Goal: Task Accomplishment & Management: Use online tool/utility

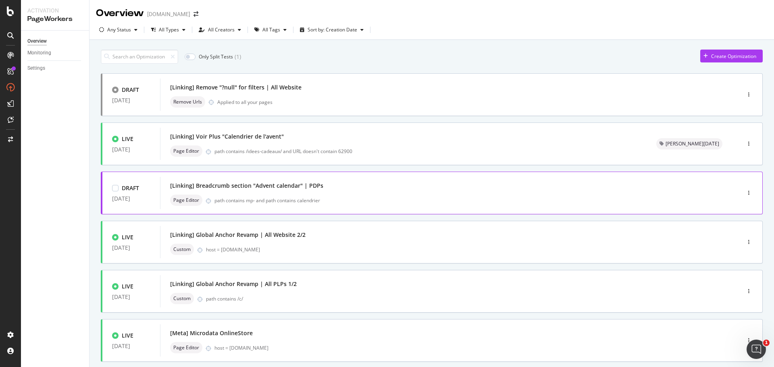
click at [227, 186] on div "[Linking] Breadcrumb section "Advent calendar" | PDPs" at bounding box center [246, 186] width 153 height 8
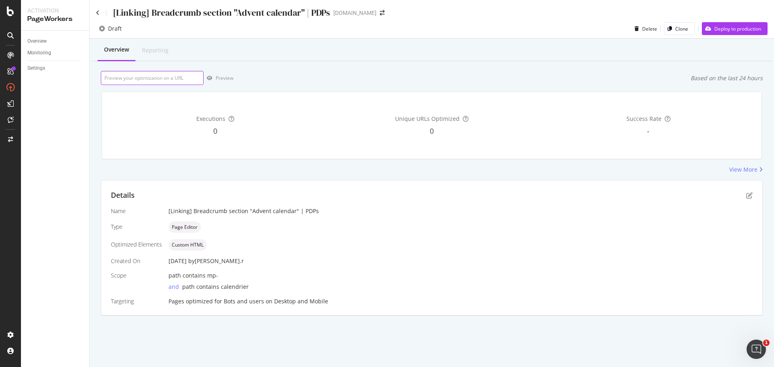
click at [155, 78] on input "url" at bounding box center [152, 78] width 103 height 14
paste input "[URL][DOMAIN_NAME]"
click at [212, 79] on icon "button" at bounding box center [210, 78] width 6 height 5
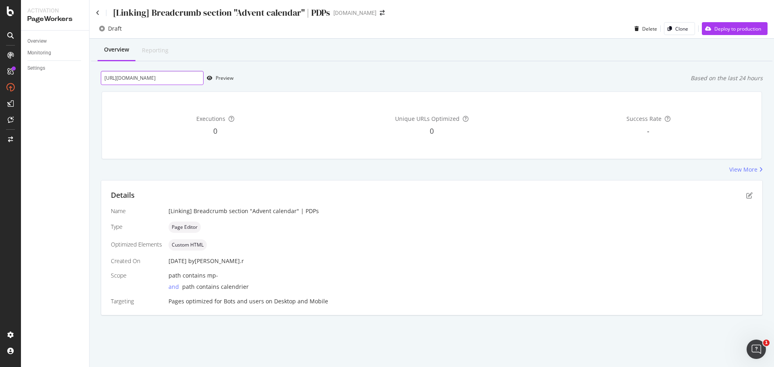
click at [154, 77] on input "[URL][DOMAIN_NAME]" at bounding box center [152, 78] width 103 height 14
drag, startPoint x: 113, startPoint y: 76, endPoint x: 246, endPoint y: 80, distance: 133.1
click at [246, 80] on div "[URL][DOMAIN_NAME] Preview Based on the last 24 hours" at bounding box center [432, 78] width 662 height 14
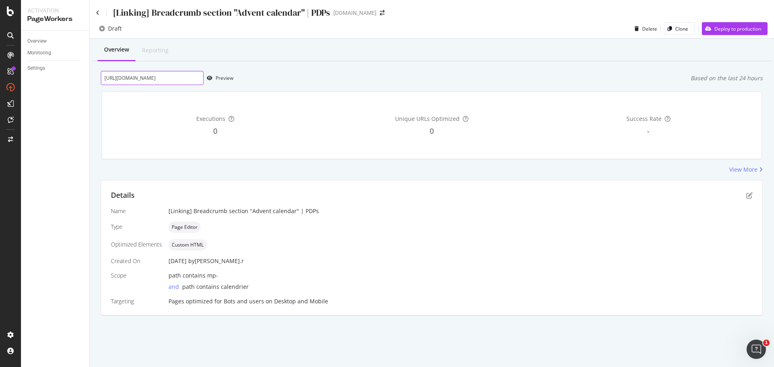
click at [167, 74] on input "[URL][DOMAIN_NAME]" at bounding box center [152, 78] width 103 height 14
paste input "bien-etre/maison/aromachologie/calendrier-de-l-avent-bien-etre/p/mp-00004751"
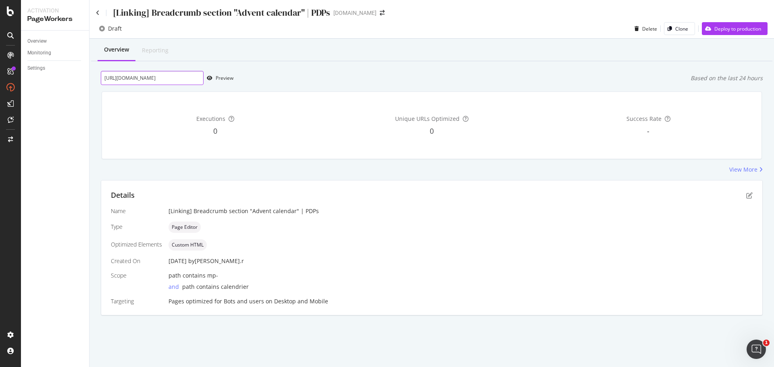
scroll to position [0, 149]
type input "[URL][DOMAIN_NAME]"
click at [210, 76] on icon "button" at bounding box center [210, 78] width 6 height 5
click at [714, 29] on div "Deploy to production" at bounding box center [737, 28] width 47 height 7
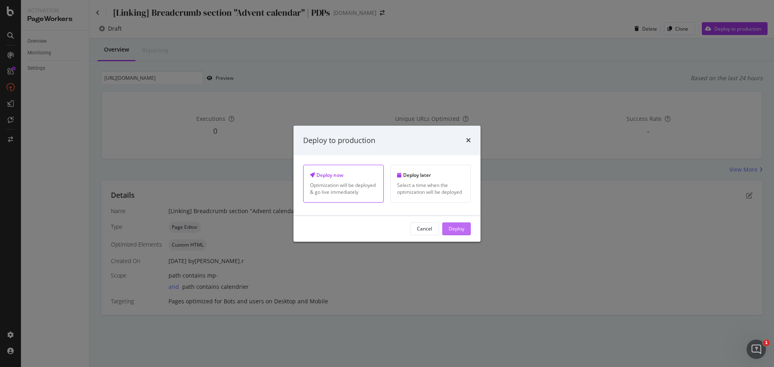
click at [454, 229] on div "Deploy" at bounding box center [457, 228] width 16 height 7
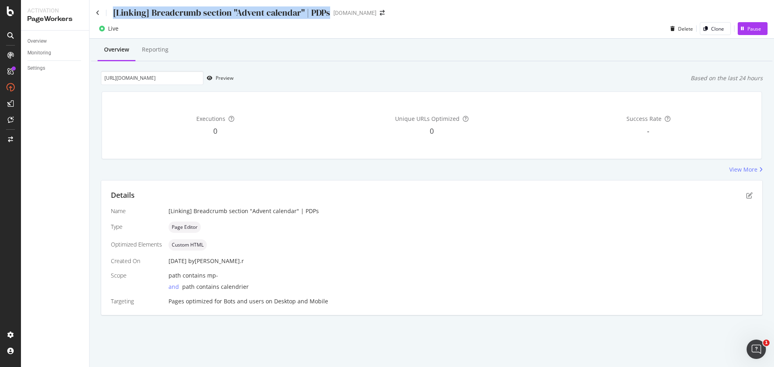
drag, startPoint x: 110, startPoint y: 14, endPoint x: 331, endPoint y: 5, distance: 221.0
click at [331, 5] on div "[Linking] Breadcrumb section "Advent calendar" | PDPs [DOMAIN_NAME]" at bounding box center [431, 9] width 684 height 19
click at [99, 12] on icon at bounding box center [98, 13] width 4 height 6
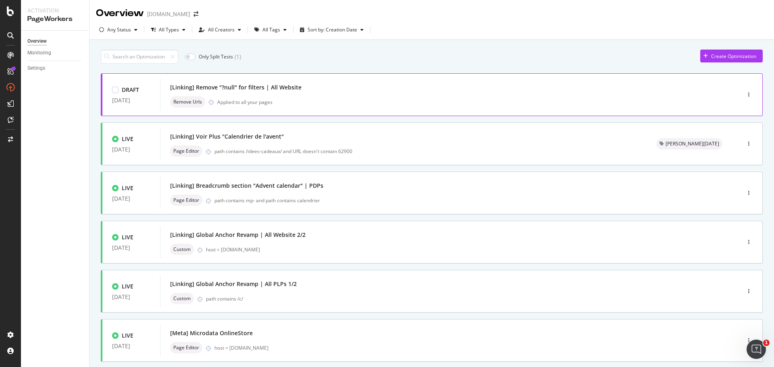
click at [362, 93] on div "[Linking] Remove "?null" for filters | All Website" at bounding box center [438, 87] width 536 height 11
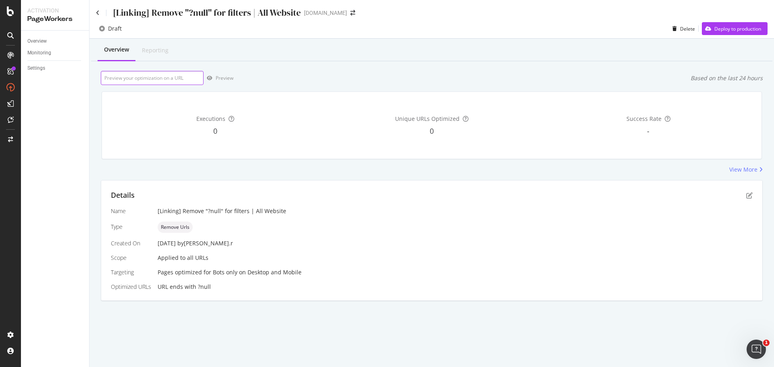
click at [150, 79] on input "url" at bounding box center [152, 78] width 103 height 14
paste input "[URL][DOMAIN_NAME]"
type input "[URL][DOMAIN_NAME]"
click at [216, 75] on div "Preview" at bounding box center [225, 78] width 18 height 7
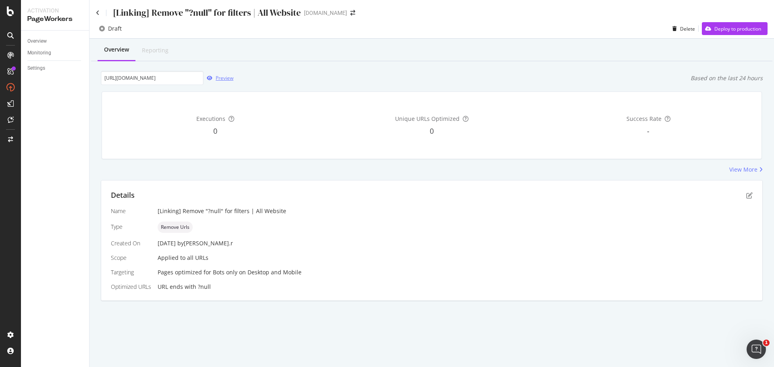
scroll to position [0, 0]
click at [708, 26] on icon "button" at bounding box center [708, 28] width 6 height 5
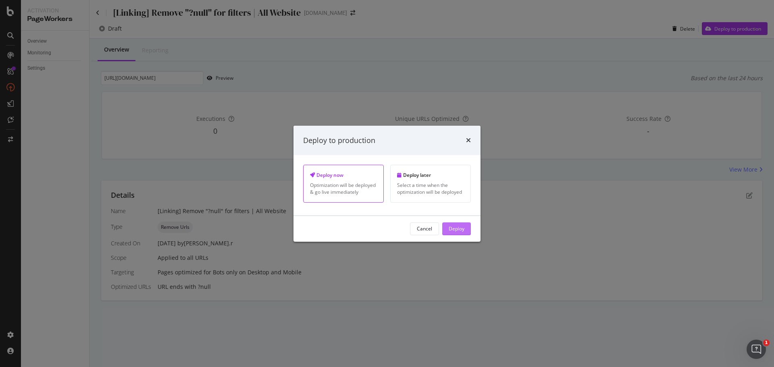
click at [457, 228] on div "Deploy" at bounding box center [457, 228] width 16 height 7
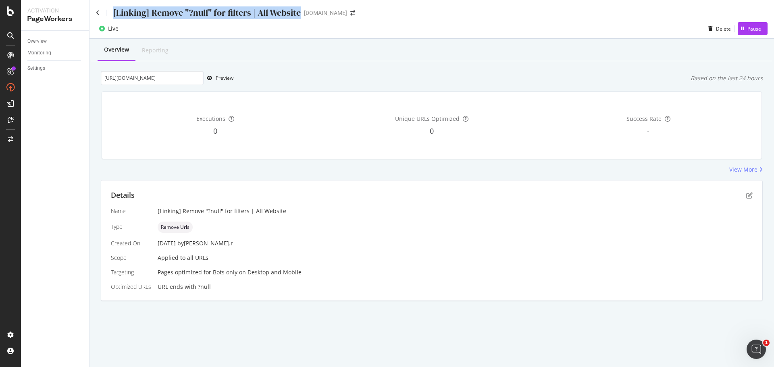
drag, startPoint x: 240, startPoint y: 11, endPoint x: 301, endPoint y: 15, distance: 61.0
click at [301, 15] on div "[Linking] Remove "?null" for filters | All Website [DOMAIN_NAME]" at bounding box center [229, 12] width 267 height 12
copy div "[Linking] Remove "?null" for filters | All Website"
click at [96, 13] on icon at bounding box center [98, 13] width 4 height 6
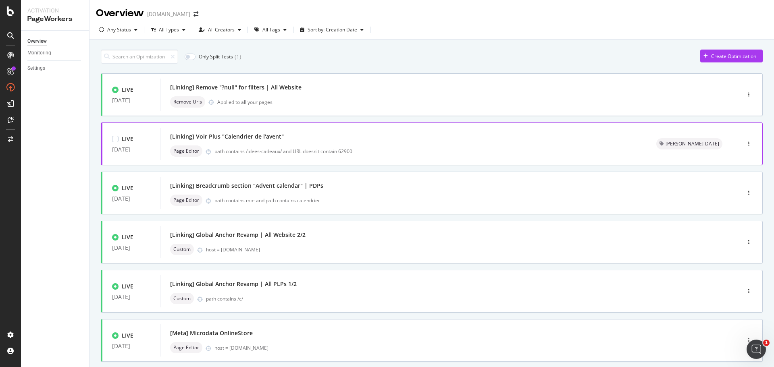
click at [265, 135] on div "[Linking] Voir Plus "Calendrier de l'avent"" at bounding box center [227, 137] width 114 height 8
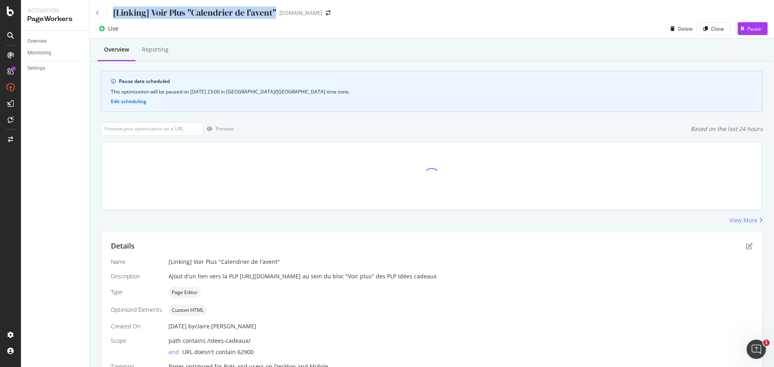
drag, startPoint x: 276, startPoint y: 12, endPoint x: 99, endPoint y: 14, distance: 176.9
click at [99, 14] on div "[Linking] Voir Plus "Calendrier de l'avent" [DOMAIN_NAME]" at bounding box center [217, 12] width 243 height 12
copy div "[Linking] Voir Plus "Calendrier de l'avent""
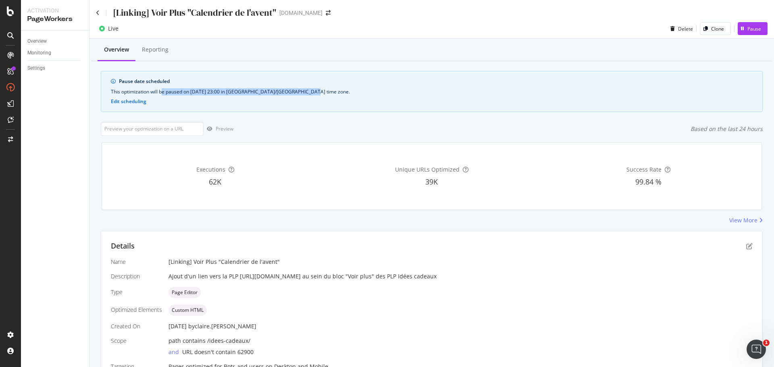
drag, startPoint x: 163, startPoint y: 94, endPoint x: 311, endPoint y: 89, distance: 148.4
click at [311, 89] on div "This optimization will be paused on [DATE] 23:00 in [GEOGRAPHIC_DATA]/[GEOGRAPH…" at bounding box center [432, 91] width 642 height 7
click at [98, 14] on icon at bounding box center [98, 13] width 4 height 6
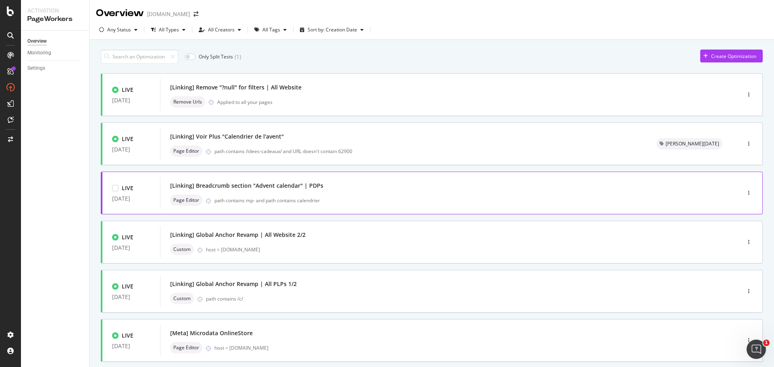
click at [328, 187] on div "[Linking] Breadcrumb section "Advent calendar" | PDPs" at bounding box center [438, 185] width 536 height 11
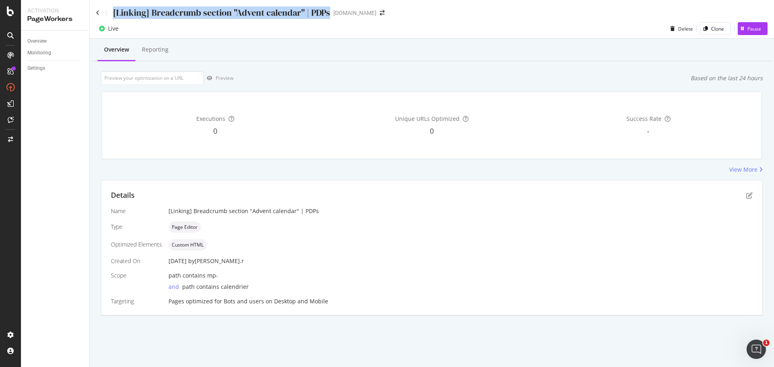
drag, startPoint x: 144, startPoint y: 12, endPoint x: 330, endPoint y: 14, distance: 186.2
click at [330, 14] on div "[Linking] Breadcrumb section "Advent calendar" | PDPs [DOMAIN_NAME]" at bounding box center [244, 12] width 297 height 12
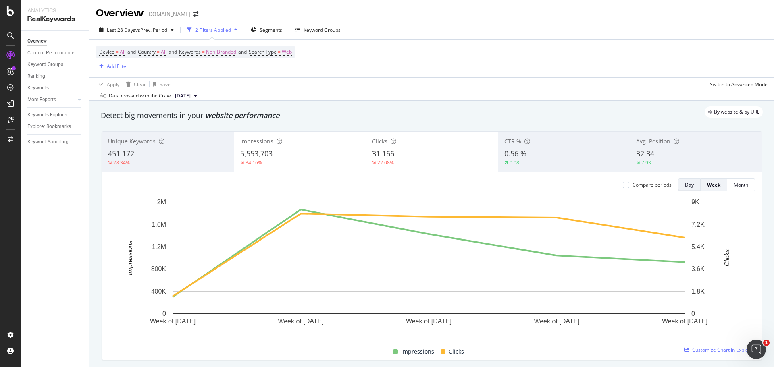
click at [689, 185] on button "Day" at bounding box center [689, 185] width 23 height 13
